Goal: Check status: Check status

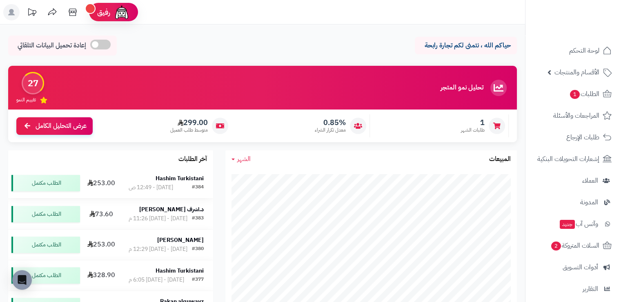
click at [178, 180] on strong "Hashim Turkistani" at bounding box center [179, 178] width 48 height 9
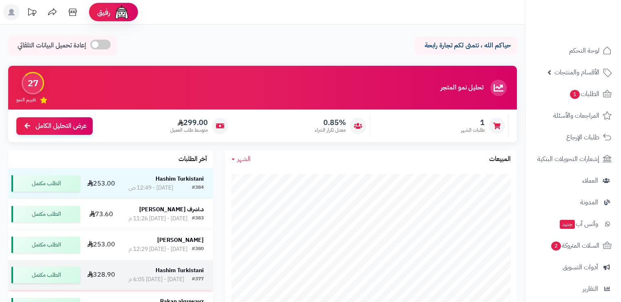
scroll to position [82, 0]
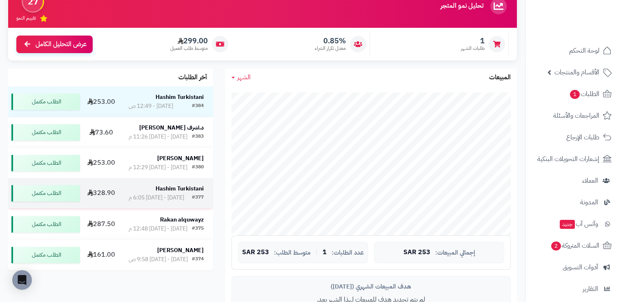
click at [186, 193] on strong "Hashim Turkistani" at bounding box center [179, 188] width 48 height 9
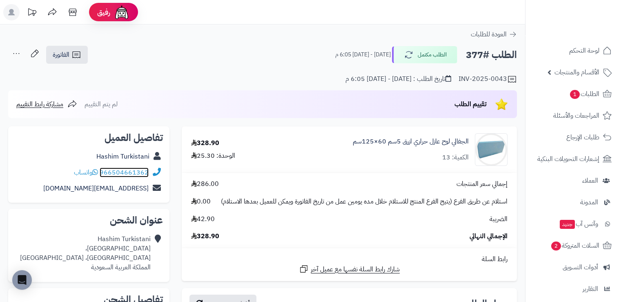
drag, startPoint x: 147, startPoint y: 172, endPoint x: 129, endPoint y: 172, distance: 18.4
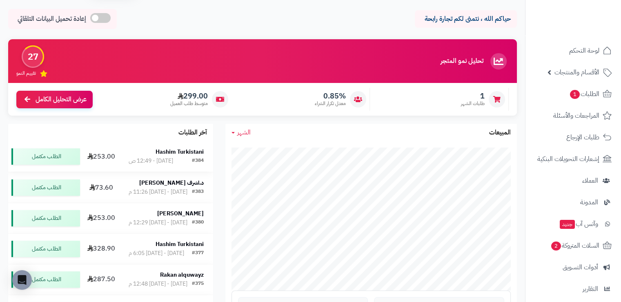
scroll to position [41, 0]
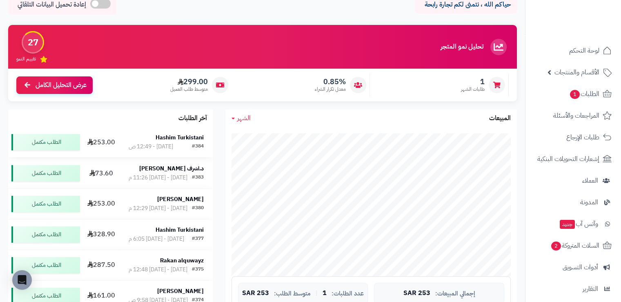
click at [165, 138] on strong "Hashim Turkistani" at bounding box center [179, 137] width 48 height 9
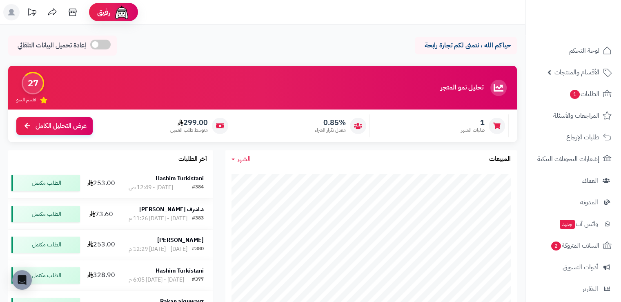
click at [175, 176] on strong "Hashim Turkistani" at bounding box center [179, 178] width 48 height 9
